Goal: Complete application form

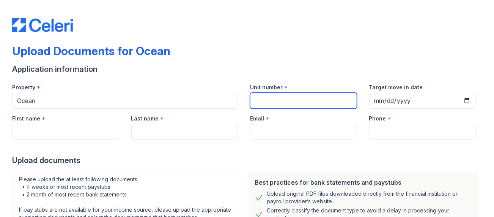
click at [278, 98] on input "Unit number" at bounding box center [303, 101] width 107 height 16
type input "1938"
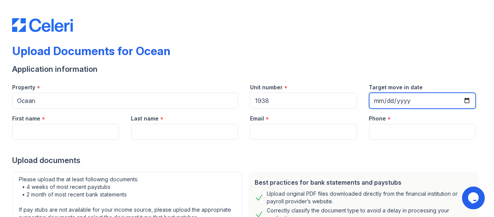
click at [391, 99] on input "Target move in date" at bounding box center [422, 101] width 107 height 16
click at [463, 102] on input "Target move in date" at bounding box center [422, 101] width 107 height 16
type input "[DATE]"
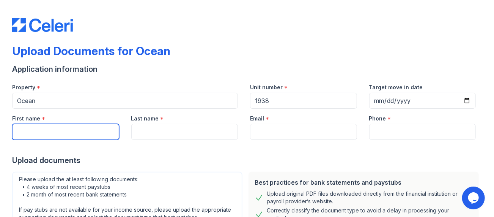
click at [36, 125] on input "First name" at bounding box center [65, 132] width 107 height 16
type input "[PERSON_NAME]"
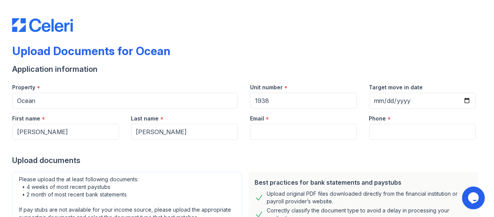
type input "[PERSON_NAME][EMAIL_ADDRESS][DOMAIN_NAME]"
type input "5084942441"
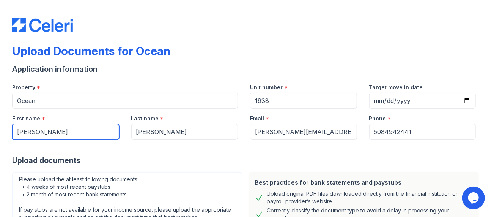
scroll to position [76, 0]
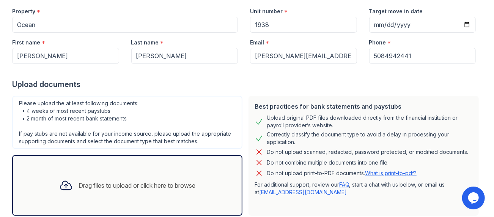
click at [103, 189] on div "Drag files to upload or click here to browse" at bounding box center [127, 185] width 149 height 26
click at [110, 184] on div "Drag files to upload or click here to browse" at bounding box center [137, 185] width 117 height 9
click at [82, 181] on div "Drag files to upload or click here to browse" at bounding box center [137, 185] width 117 height 9
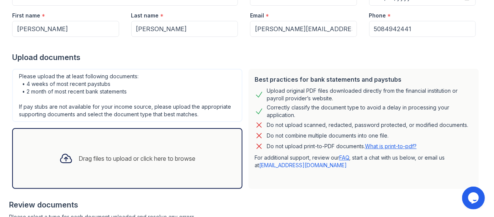
scroll to position [228, 0]
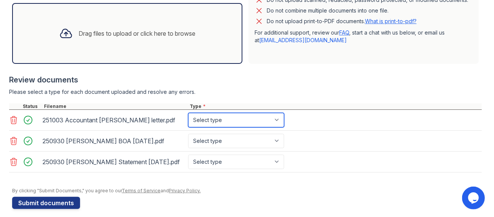
click at [203, 117] on select "Select type Paystub Bank Statement Offer Letter Tax Documents Benefit Award Let…" at bounding box center [236, 120] width 96 height 14
select select "tax_documents"
click at [188, 113] on select "Select type Paystub Bank Statement Offer Letter Tax Documents Benefit Award Let…" at bounding box center [236, 120] width 96 height 14
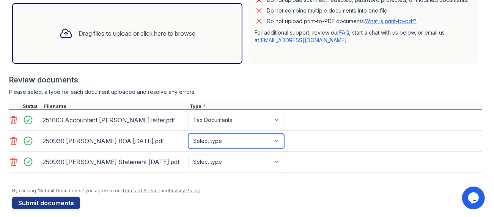
click at [208, 141] on select "Select type Paystub Bank Statement Offer Letter Tax Documents Benefit Award Let…" at bounding box center [236, 141] width 96 height 14
select select "bank_statement"
click at [188, 134] on select "Select type Paystub Bank Statement Offer Letter Tax Documents Benefit Award Let…" at bounding box center [236, 141] width 96 height 14
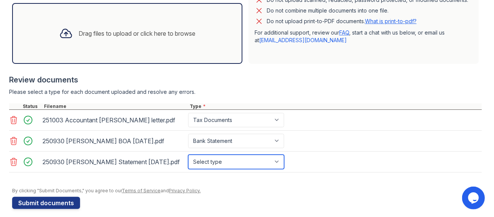
click at [207, 160] on select "Select type Paystub Bank Statement Offer Letter Tax Documents Benefit Award Let…" at bounding box center [236, 162] width 96 height 14
select select "bank_statement"
click at [188, 155] on select "Select type Paystub Bank Statement Offer Letter Tax Documents Benefit Award Let…" at bounding box center [236, 162] width 96 height 14
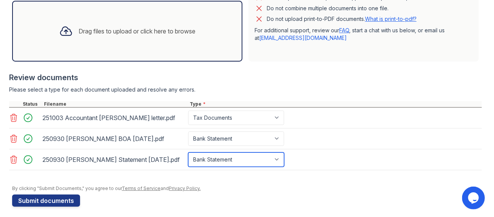
scroll to position [232, 0]
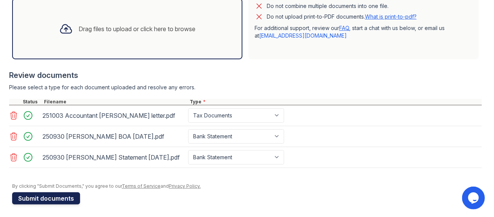
click at [54, 196] on button "Submit documents" at bounding box center [46, 198] width 68 height 12
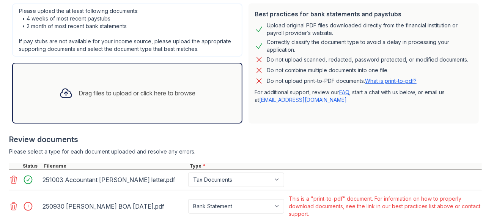
scroll to position [265, 0]
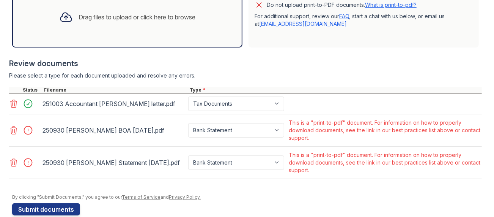
click at [13, 131] on icon at bounding box center [13, 130] width 9 height 9
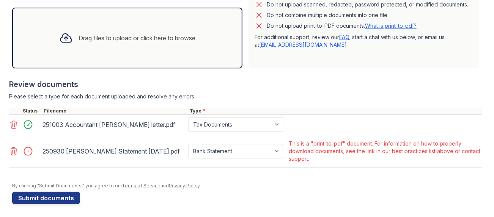
click at [11, 148] on icon at bounding box center [13, 151] width 9 height 9
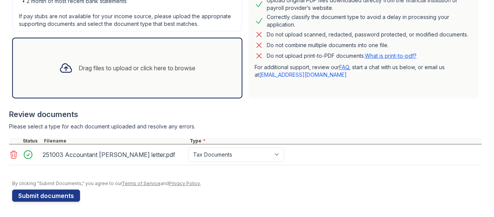
scroll to position [213, 0]
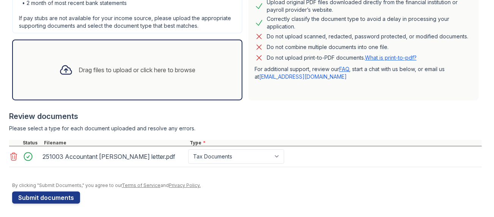
click at [152, 81] on div "Drag files to upload or click here to browse" at bounding box center [127, 70] width 149 height 26
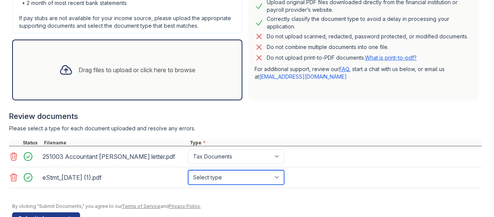
click at [216, 177] on select "Select type Paystub Bank Statement Offer Letter Tax Documents Benefit Award Let…" at bounding box center [236, 177] width 96 height 14
select select "bank_statement"
click at [188, 170] on select "Select type Paystub Bank Statement Offer Letter Tax Documents Benefit Award Let…" at bounding box center [236, 177] width 96 height 14
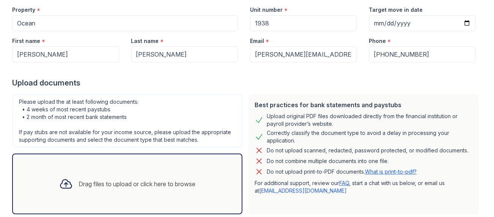
click at [150, 179] on div "Drag files to upload or click here to browse" at bounding box center [137, 183] width 117 height 9
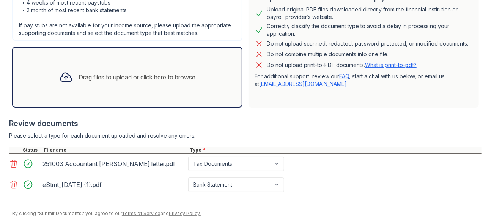
scroll to position [213, 0]
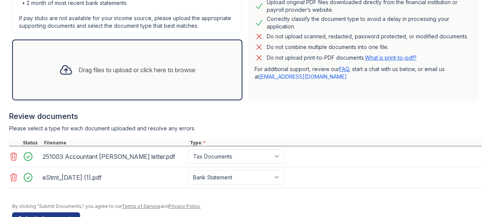
click at [133, 78] on div "Drag files to upload or click here to browse" at bounding box center [127, 70] width 149 height 26
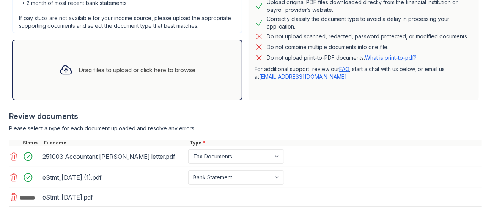
scroll to position [252, 0]
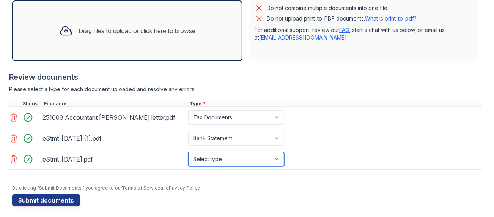
click at [232, 153] on select "Select type Paystub Bank Statement Offer Letter Tax Documents Benefit Award Let…" at bounding box center [236, 159] width 96 height 14
select select "bank_statement"
click at [188, 152] on select "Select type Paystub Bank Statement Offer Letter Tax Documents Benefit Award Let…" at bounding box center [236, 159] width 96 height 14
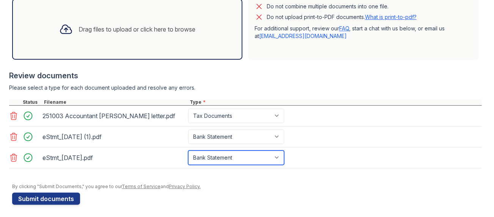
scroll to position [254, 0]
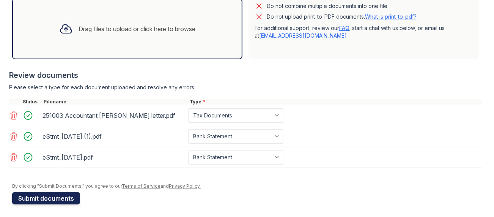
click at [41, 197] on button "Submit documents" at bounding box center [46, 198] width 68 height 12
